Goal: Navigation & Orientation: Understand site structure

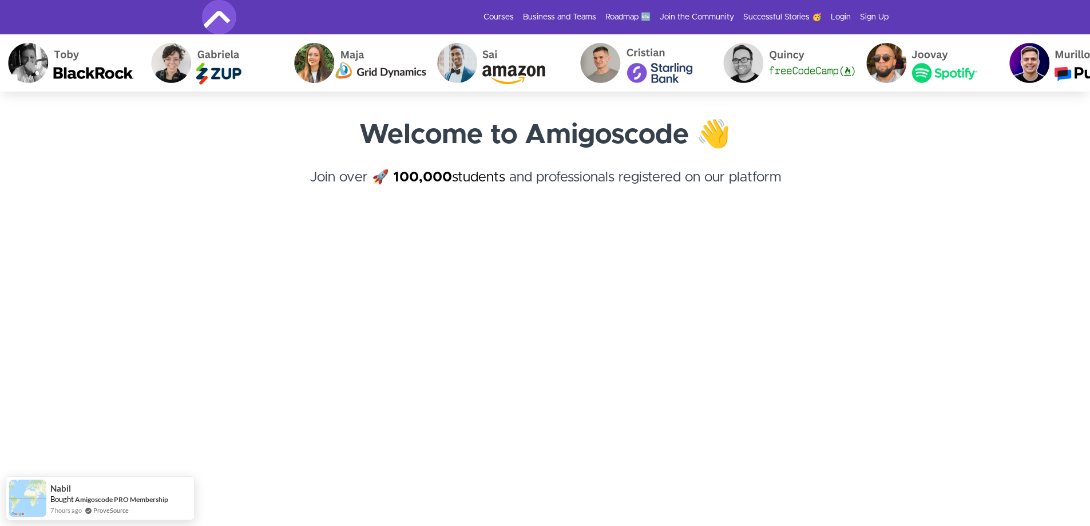
drag, startPoint x: 0, startPoint y: 0, endPoint x: 147, endPoint y: 288, distance: 323.8
click at [147, 288] on section "Welcome to Amigoscode 👋 Join over 🚀 100,000 students and professionals register…" at bounding box center [545, 374] width 1090 height 565
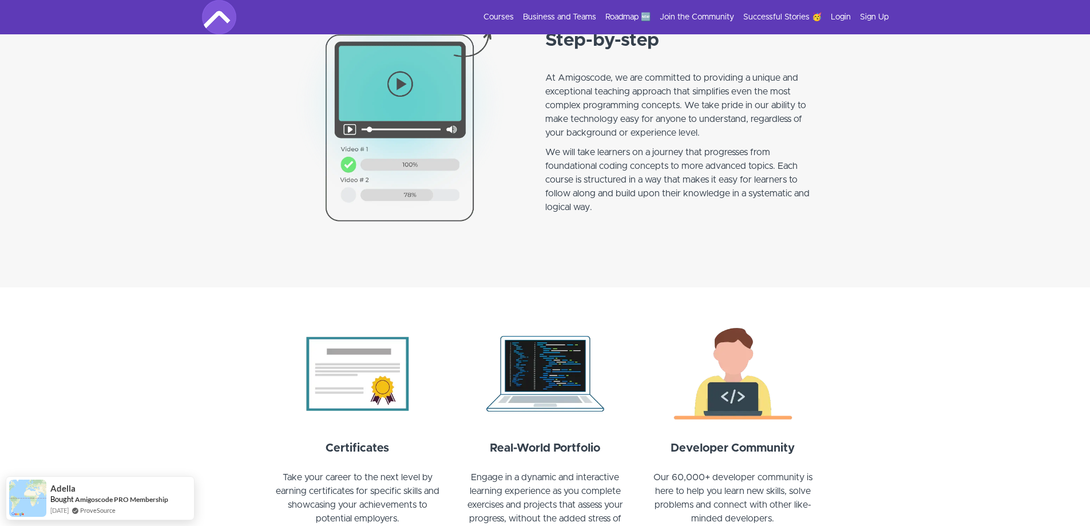
scroll to position [1202, 0]
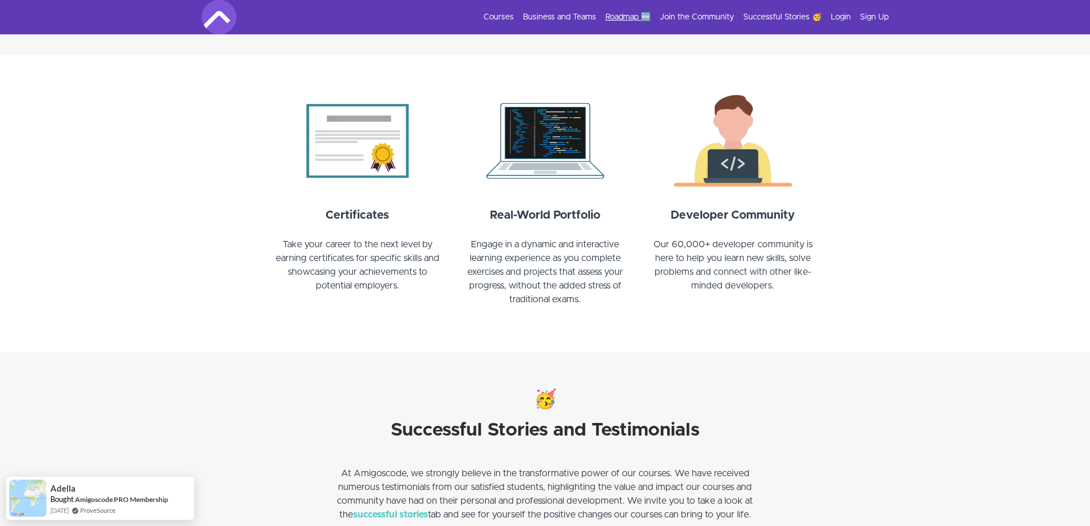
click at [623, 20] on link "Roadmap 🆕" at bounding box center [627, 16] width 45 height 11
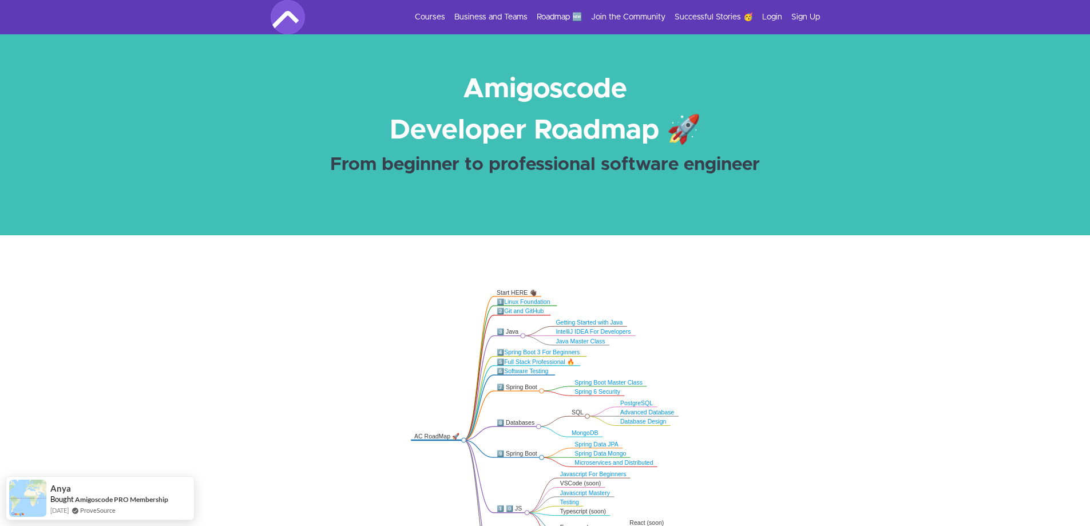
click at [411, 18] on li "Courses" at bounding box center [425, 16] width 39 height 11
click at [421, 17] on link "Courses" at bounding box center [430, 16] width 30 height 11
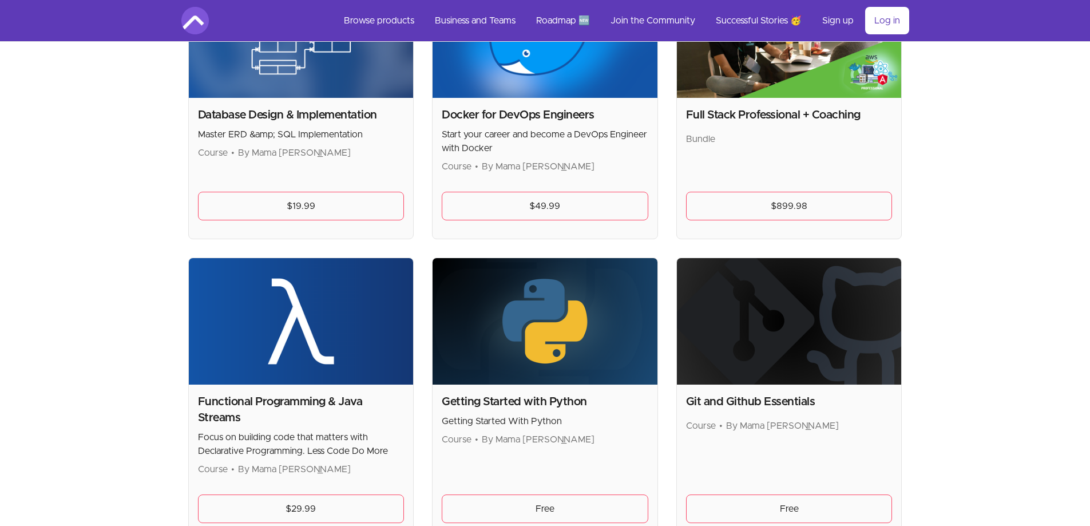
scroll to position [515, 0]
